Goal: Find contact information: Find specific fact

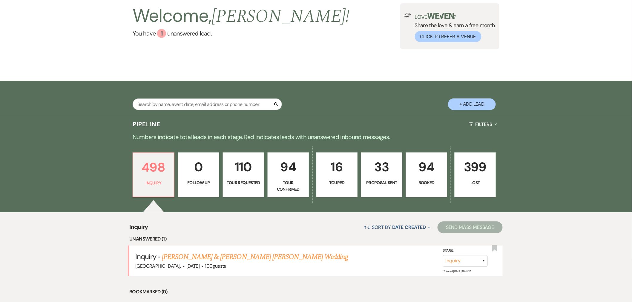
scroll to position [33, 0]
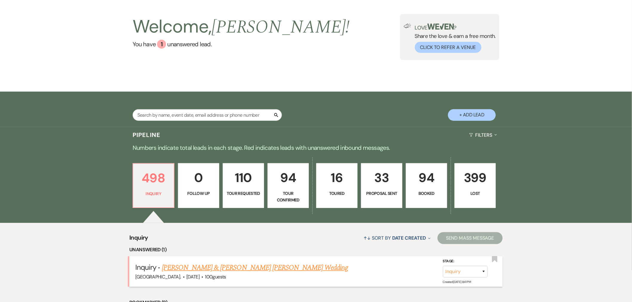
click at [199, 267] on link "[PERSON_NAME] & [PERSON_NAME] [PERSON_NAME] Wedding" at bounding box center [255, 268] width 186 height 11
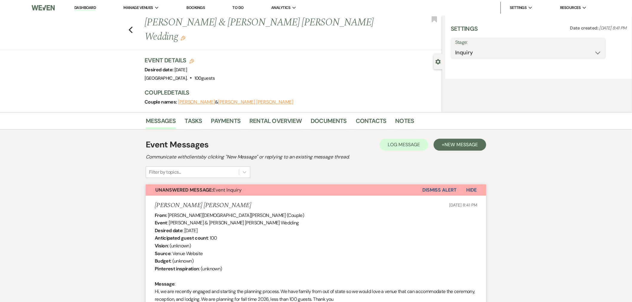
select select "5"
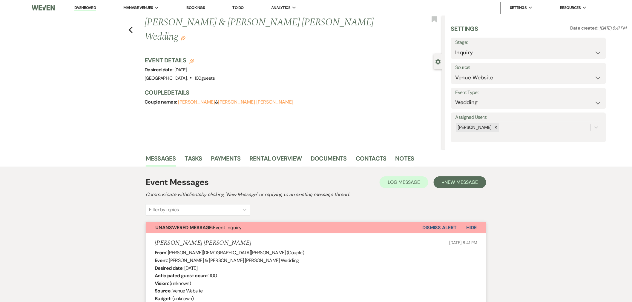
click at [449, 231] on button "Dismiss Alert" at bounding box center [439, 227] width 34 height 11
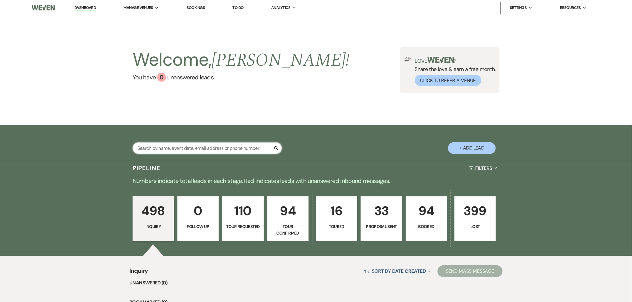
click at [175, 151] on input "text" at bounding box center [207, 148] width 149 height 12
type input "j"
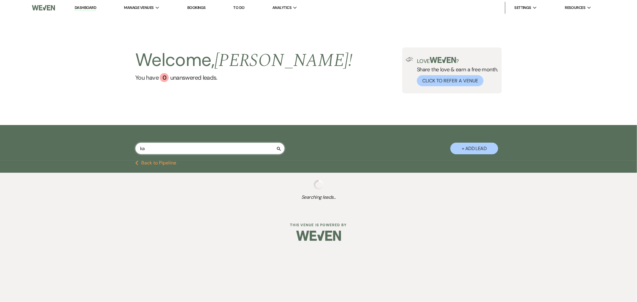
type input "kat"
select select "2"
select select "6"
select select "2"
select select "8"
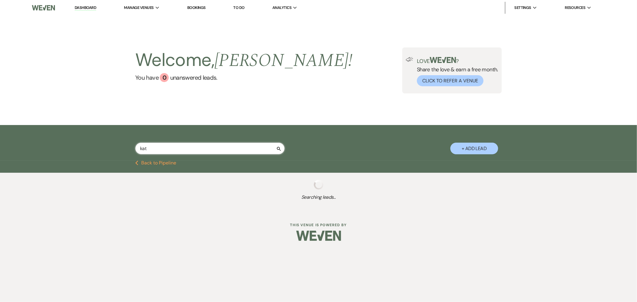
select select "6"
select select "4"
select select "2"
select select "4"
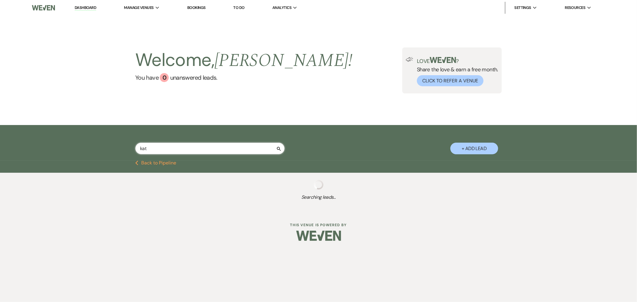
select select "6"
select select "4"
select select "2"
select select "8"
select select "1"
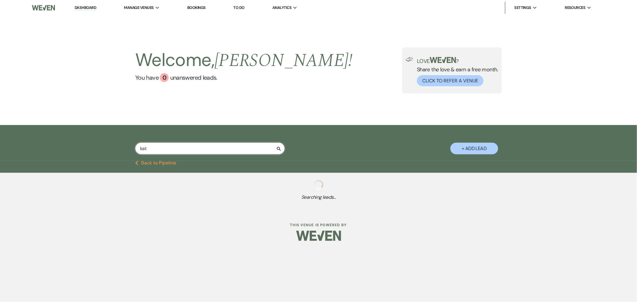
select select "2"
select select "4"
select select "5"
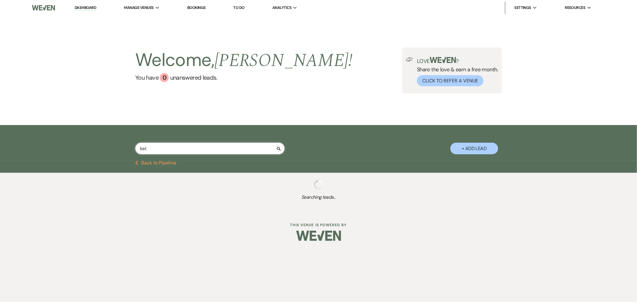
select select "8"
select select "6"
select select "2"
select select "4"
select select "2"
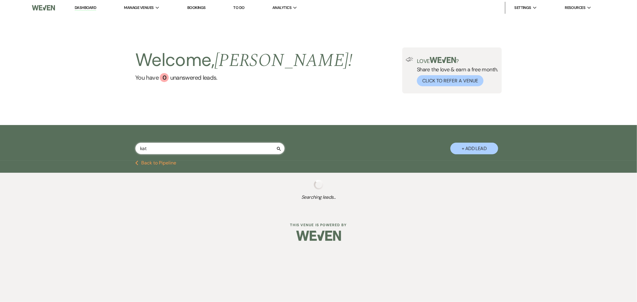
select select "6"
select select "4"
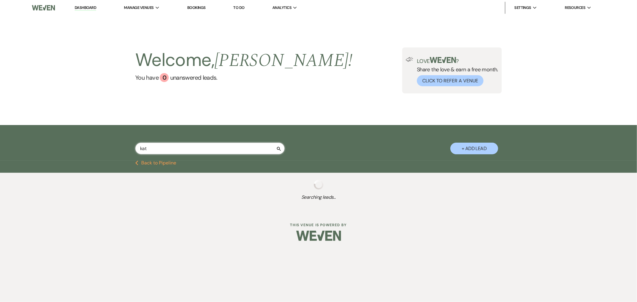
select select "6"
select select "4"
select select "2"
select select "4"
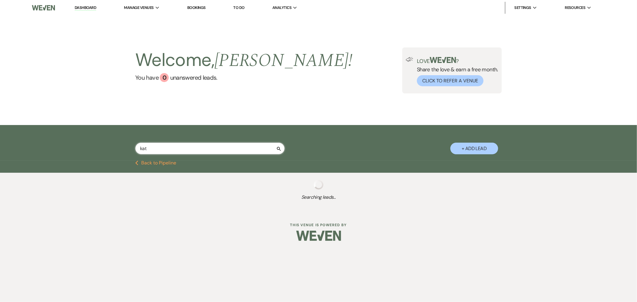
select select "4"
select select "5"
select select "8"
select select "11"
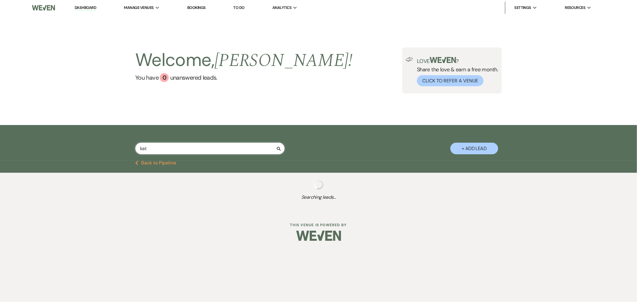
select select "8"
select select "6"
select select "5"
select select "4"
select select "5"
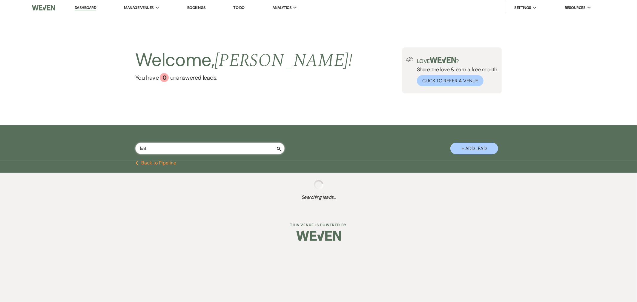
select select "8"
select select "6"
select select "4"
select select "2"
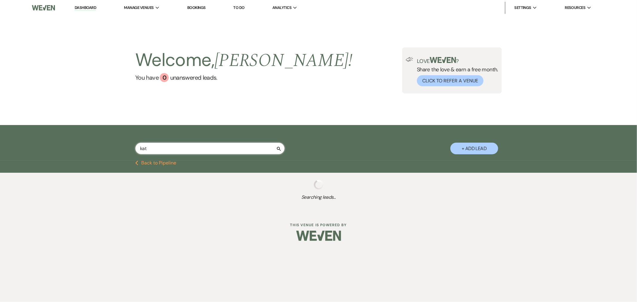
select select "5"
select select "4"
select select "2"
select select "4"
select select "2"
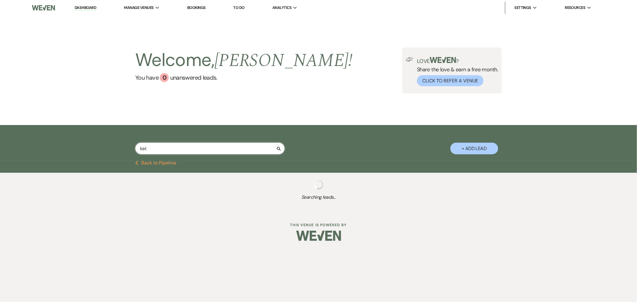
select select "8"
select select "11"
select select "2"
select select "4"
select select "8"
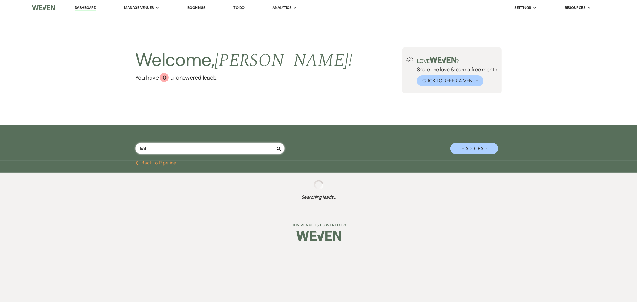
select select "11"
select select "4"
select select "2"
select select "4"
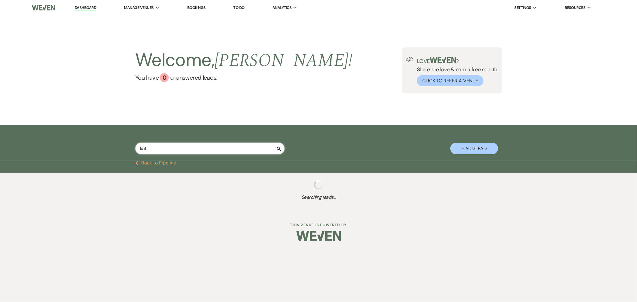
select select "4"
select select "2"
select select "4"
select select "6"
select select "4"
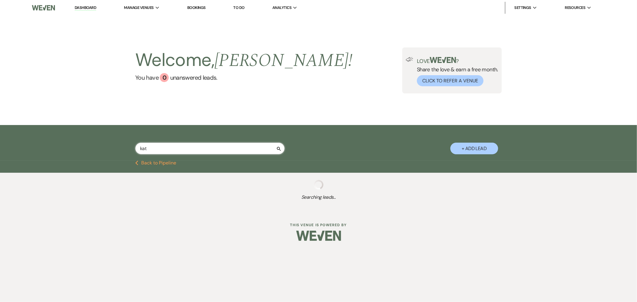
select select "2"
select select "8"
select select "7"
select select "2"
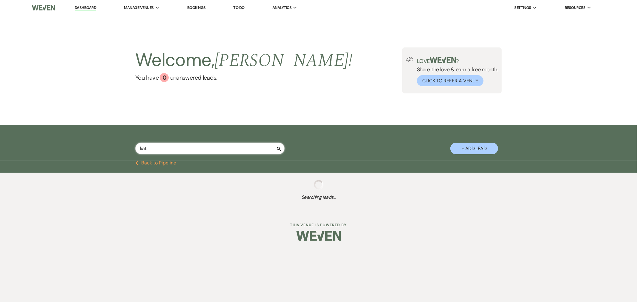
select select "2"
select select "6"
select select "2"
select select "4"
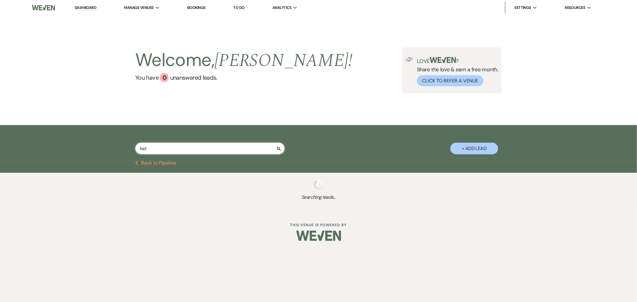
select select "8"
select select "1"
select select "2"
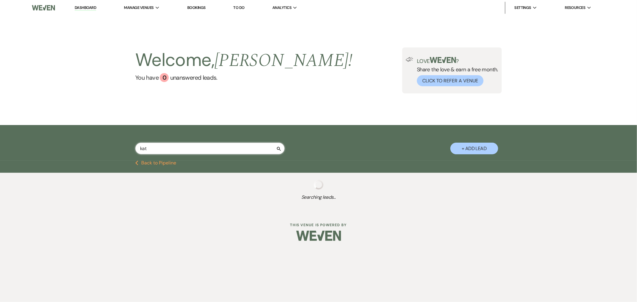
select select "6"
select select "8"
select select "1"
select select "8"
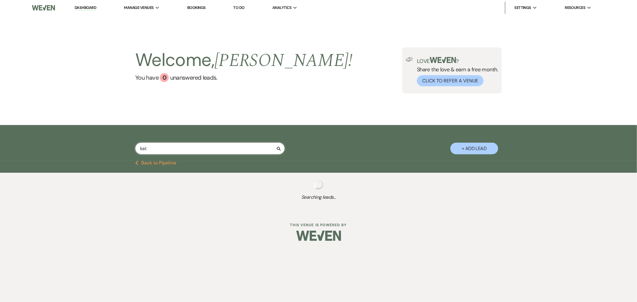
select select "8"
select select "6"
select select "8"
select select "1"
select select "8"
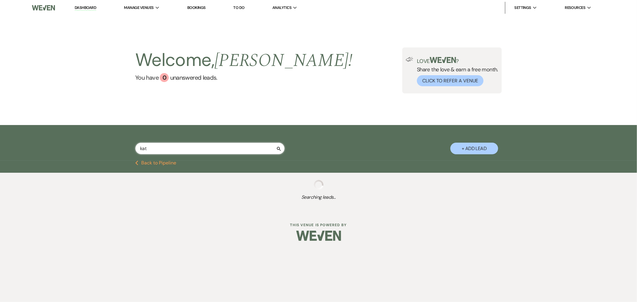
select select "2"
select select "8"
select select "2"
select select "8"
select select "2"
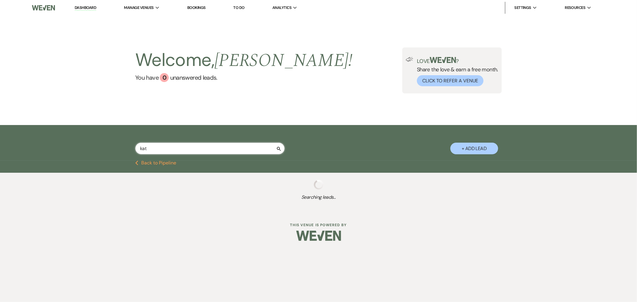
select select "8"
select select "2"
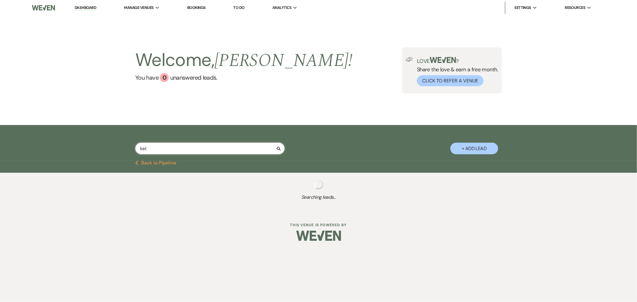
select select "8"
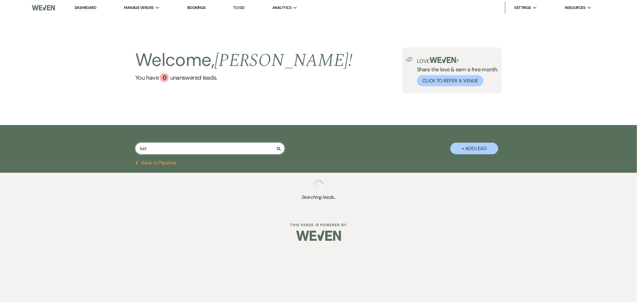
select select "8"
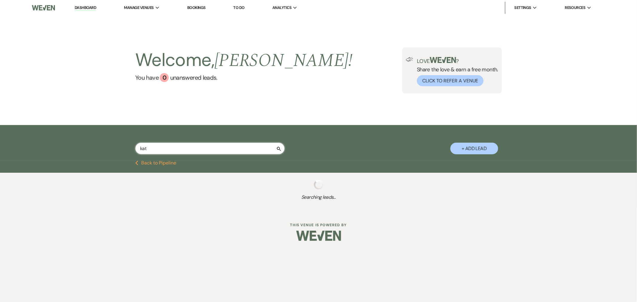
select select "2"
select select "8"
select select "2"
select select "8"
select select "2"
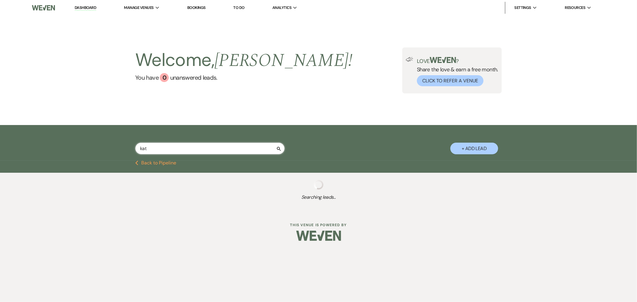
select select "2"
select select "8"
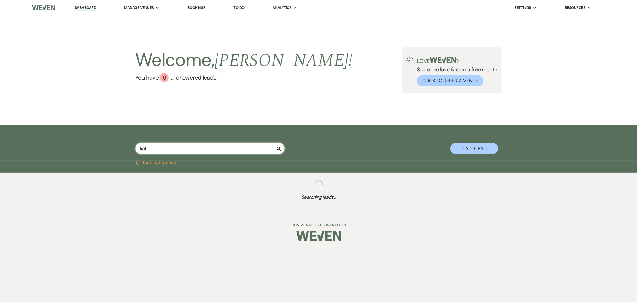
select select "2"
select select "8"
select select "2"
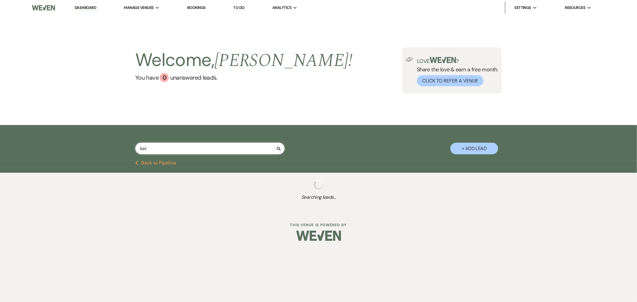
select select "2"
select select "8"
select select "2"
select select "8"
select select "2"
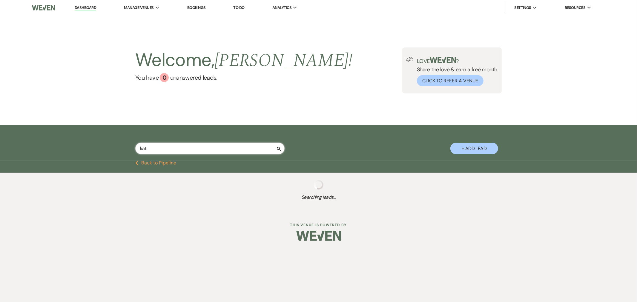
select select "8"
select select "2"
select select "8"
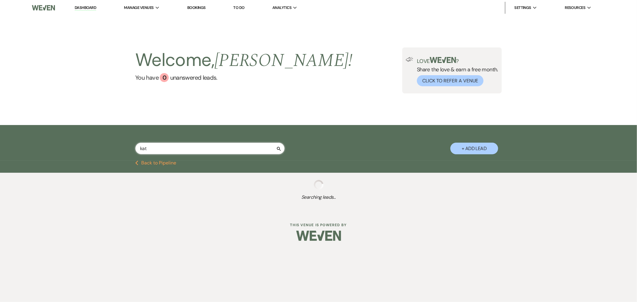
select select "8"
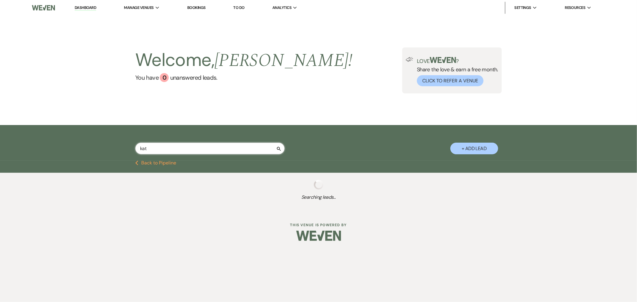
select select "8"
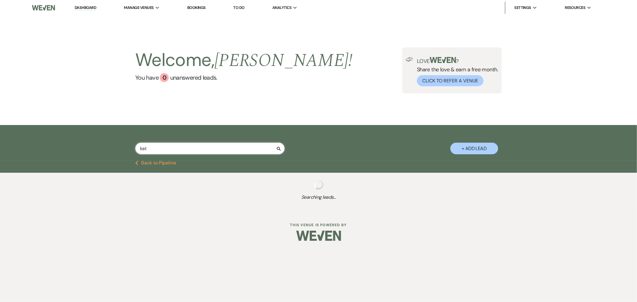
select select "8"
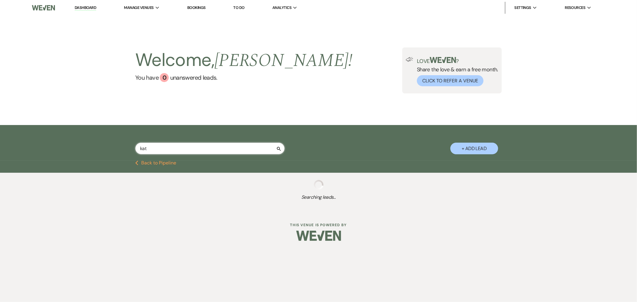
select select "8"
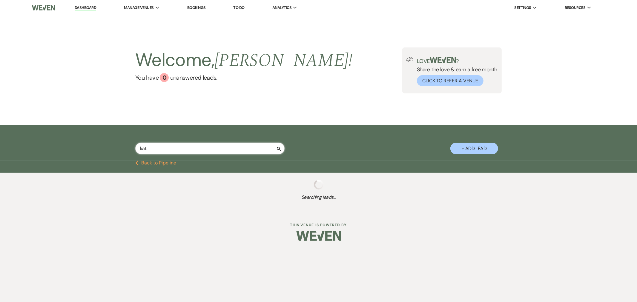
select select "8"
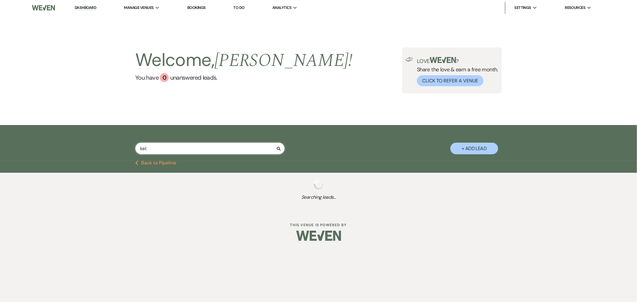
select select "8"
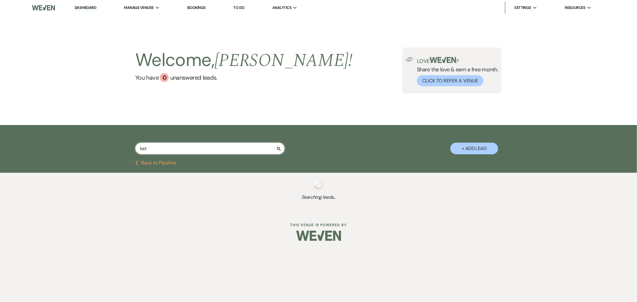
select select "8"
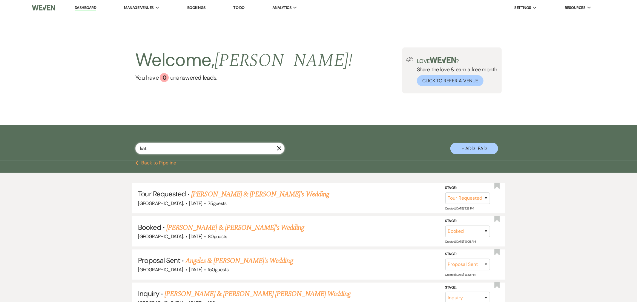
click at [198, 148] on input "kat" at bounding box center [209, 149] width 149 height 12
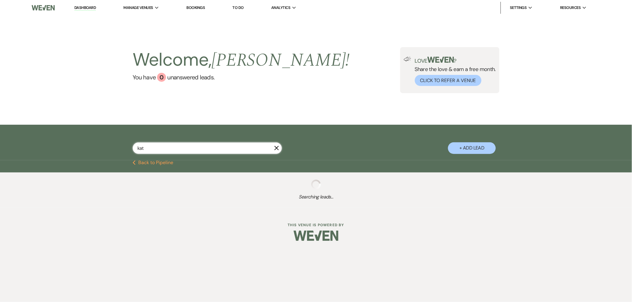
type input "kath"
select select "6"
select select "8"
select select "4"
select select "2"
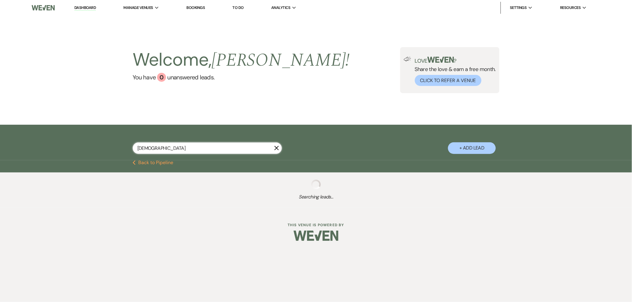
select select "2"
select select "6"
select select "2"
select select "4"
select select "2"
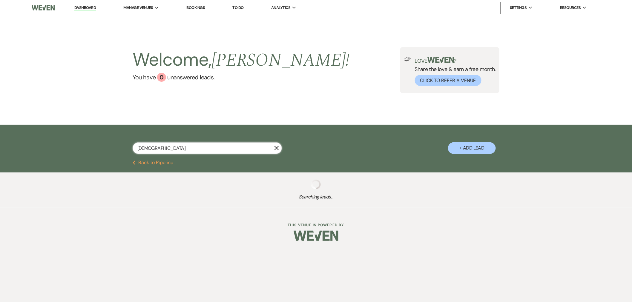
select select "8"
select select "2"
select select "6"
select select "2"
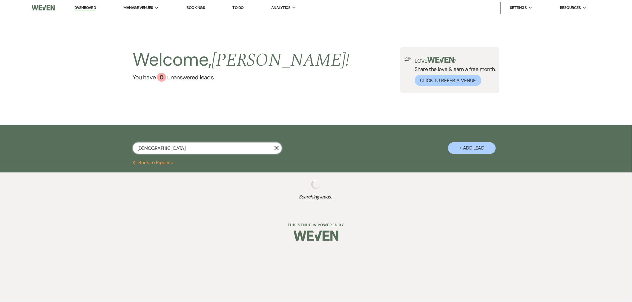
select select "2"
select select "8"
select select "2"
select select "8"
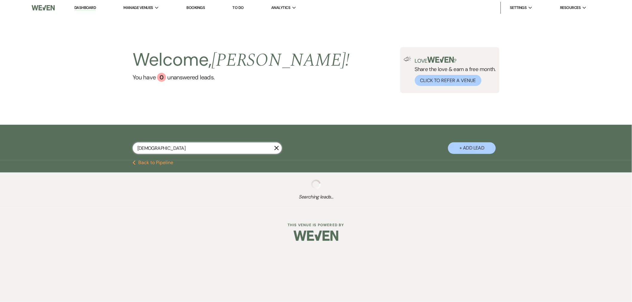
select select "8"
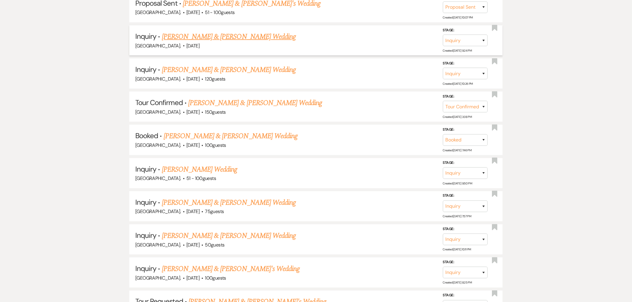
scroll to position [199, 0]
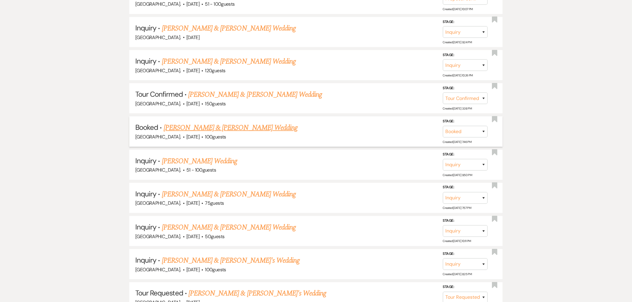
click at [204, 126] on link "Michael Murphy & Kathryn Phillips's Wedding" at bounding box center [231, 127] width 134 height 11
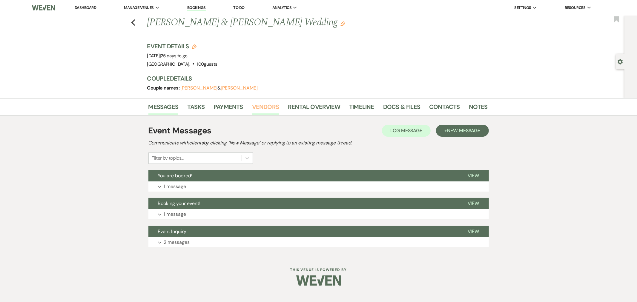
click at [269, 107] on link "Vendors" at bounding box center [265, 108] width 27 height 13
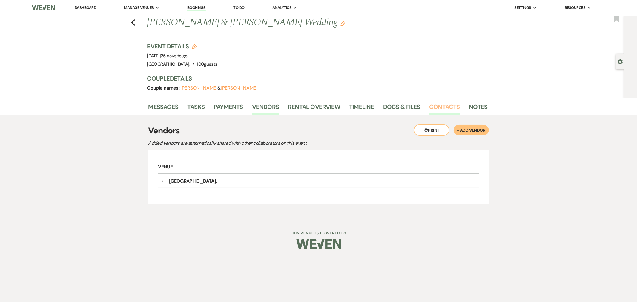
click at [436, 102] on link "Contacts" at bounding box center [444, 108] width 31 height 13
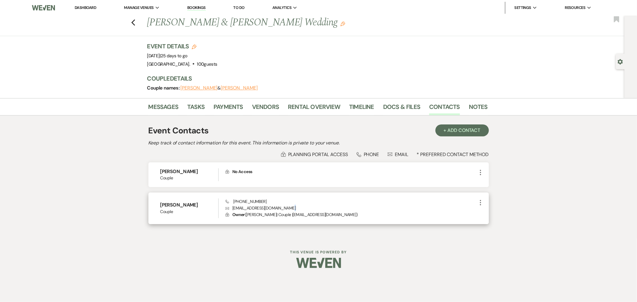
drag, startPoint x: 291, startPoint y: 207, endPoint x: 231, endPoint y: 211, distance: 60.2
click at [231, 211] on div "Phone (585) 203-7973 Envelope kathryn89phillips@gmail.com Lock Owner ( Kathryn …" at bounding box center [350, 209] width 251 height 20
click at [231, 211] on p "Lock Owner ( Kathryn Phillips | Couple | kathryn89phillips@gmail.com )" at bounding box center [350, 214] width 251 height 7
drag, startPoint x: 234, startPoint y: 206, endPoint x: 284, endPoint y: 207, distance: 49.9
click at [284, 207] on p "Envelope kathryn89phillips@gmail.com" at bounding box center [350, 208] width 251 height 7
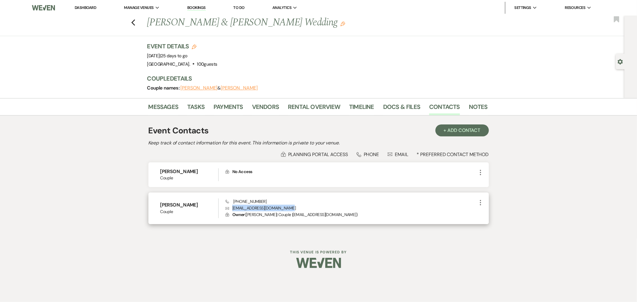
drag, startPoint x: 287, startPoint y: 207, endPoint x: 232, endPoint y: 208, distance: 54.4
click at [232, 208] on p "Envelope kathryn89phillips@gmail.com" at bounding box center [350, 208] width 251 height 7
copy p "kathryn89phillips@gmail.com"
